Goal: Complete application form: Complete application form

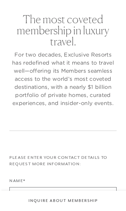
checkbox input "false"
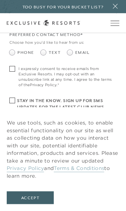
scroll to position [351, 0]
click at [71, 51] on span at bounding box center [69, 52] width 5 height 5
radio input "true"
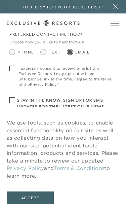
click at [14, 66] on span at bounding box center [12, 69] width 6 height 6
checkbox input "true"
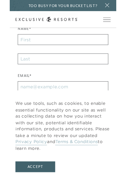
scroll to position [178, 0]
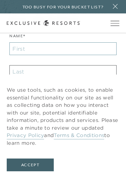
click at [18, 50] on input "Name*" at bounding box center [62, 48] width 107 height 13
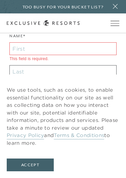
scroll to position [137, 0]
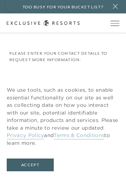
type input "[EMAIL_ADDRESS][DOMAIN_NAME]"
type input "[PERSON_NAME]"
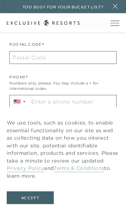
scroll to position [259, 0]
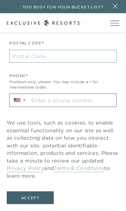
click at [20, 56] on input "Postal Code*" at bounding box center [62, 56] width 107 height 13
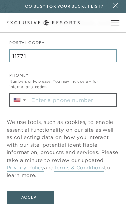
type input "11771"
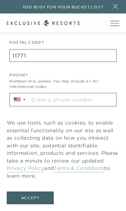
click at [25, 100] on span "▼" at bounding box center [19, 100] width 14 height 8
click at [26, 98] on span "▲" at bounding box center [24, 100] width 4 height 4
click at [18, 99] on span "Country Code Selector" at bounding box center [17, 100] width 7 height 4
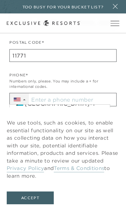
scroll to position [90, 0]
click at [112, 96] on input "Stay in the know. Sign up for sms updates for the latest club news Sign up to g…" at bounding box center [72, 99] width 87 height 13
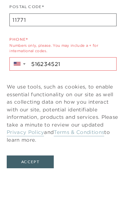
type input "[PHONE_NUMBER]"
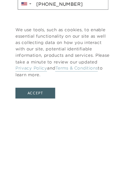
scroll to position [285, 0]
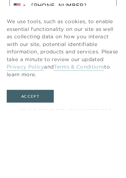
click at [35, 159] on button "Accept" at bounding box center [30, 165] width 47 height 13
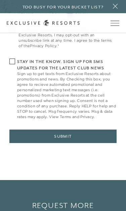
scroll to position [390, 0]
click at [62, 135] on button "Submit" at bounding box center [62, 136] width 107 height 13
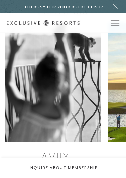
scroll to position [384, 0]
